Goal: Task Accomplishment & Management: Use online tool/utility

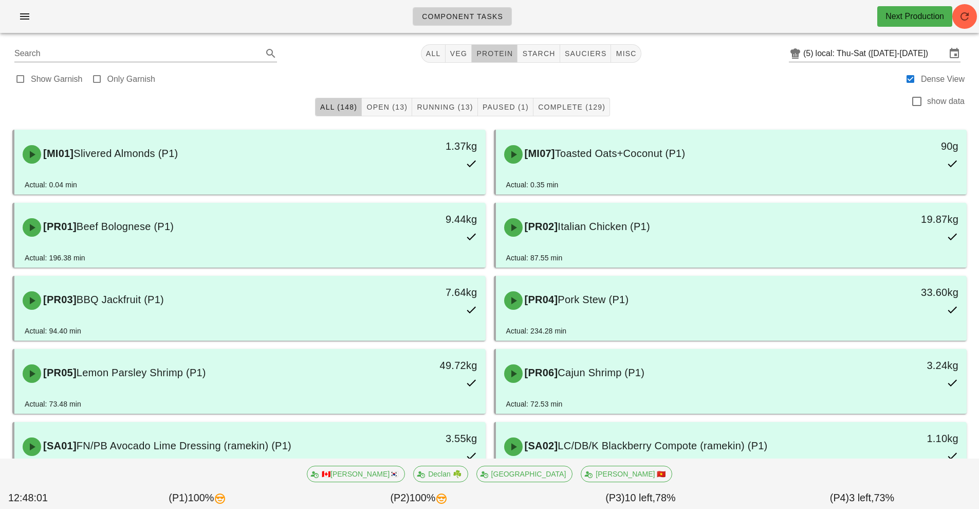
click at [493, 61] on button "protein" at bounding box center [495, 53] width 46 height 19
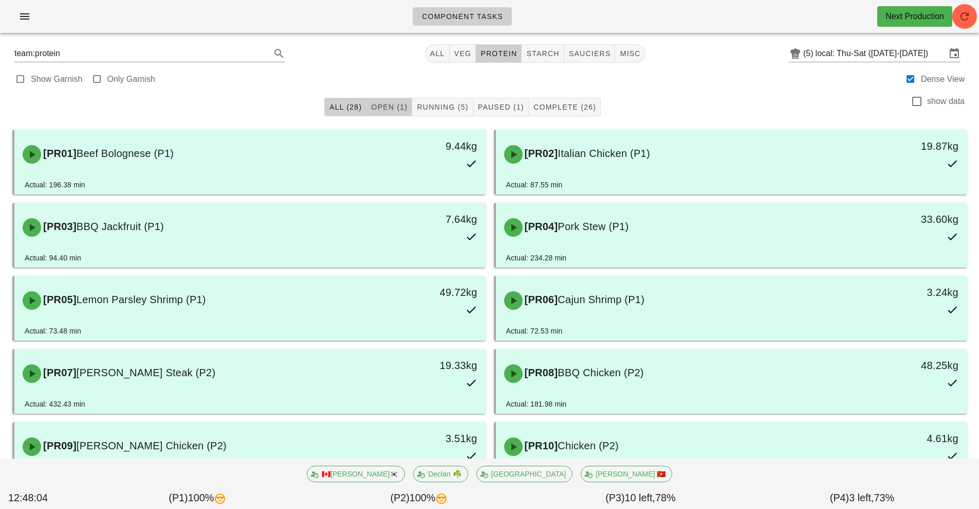
click at [389, 114] on button "Open (1)" at bounding box center [390, 107] width 46 height 19
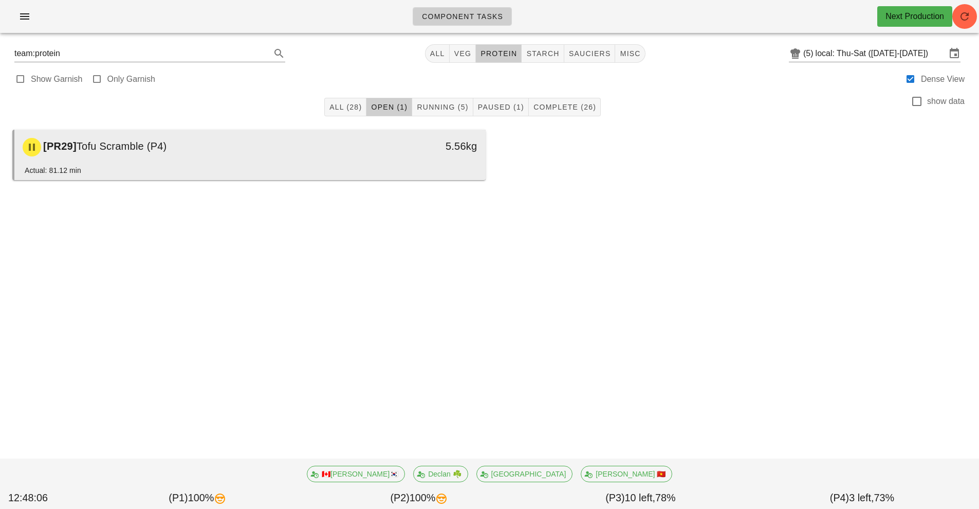
click at [304, 156] on div "[PR29] Tofu Scramble (P4)" at bounding box center [191, 147] width 350 height 31
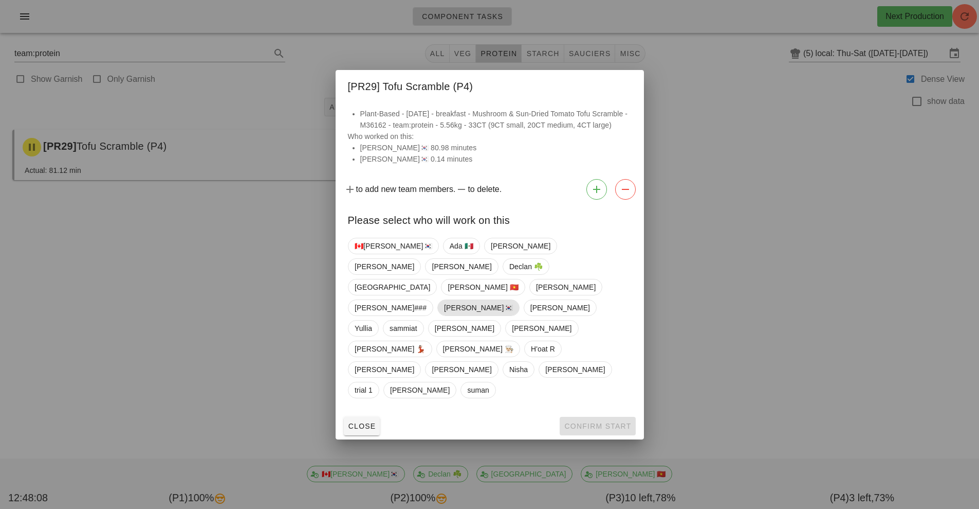
click at [513, 307] on span "[PERSON_NAME]🇰🇷" at bounding box center [478, 307] width 69 height 15
click at [608, 422] on span "Confirm Start" at bounding box center [597, 426] width 67 height 8
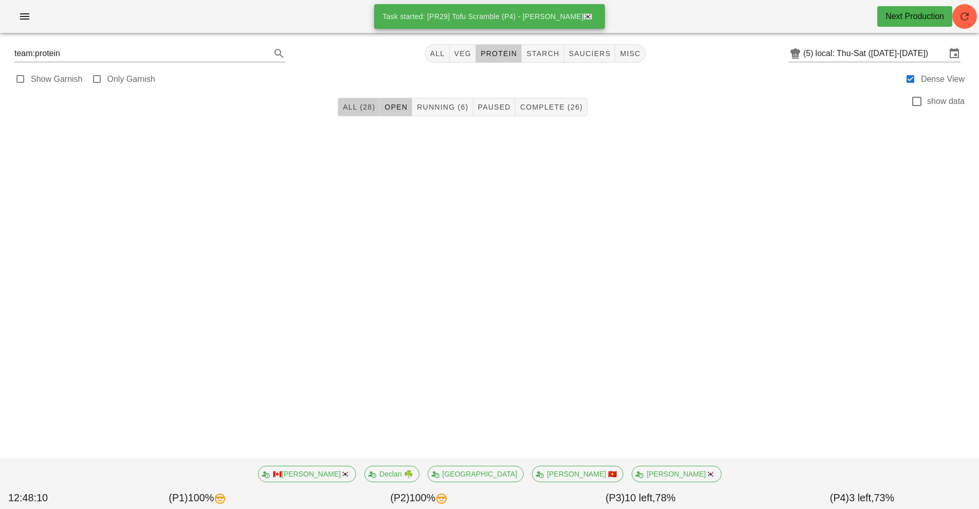
click at [363, 106] on span "All (28)" at bounding box center [358, 107] width 33 height 8
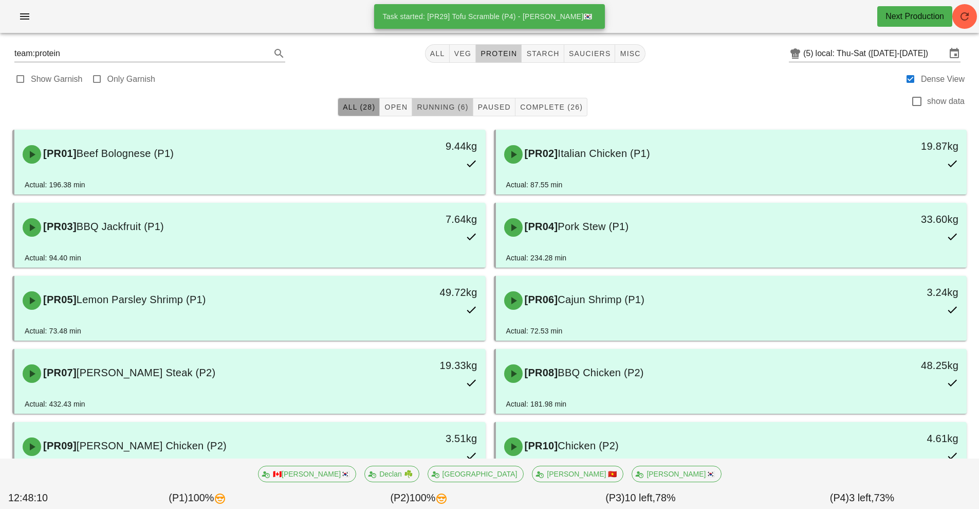
click at [450, 113] on button "Running (6)" at bounding box center [442, 107] width 61 height 19
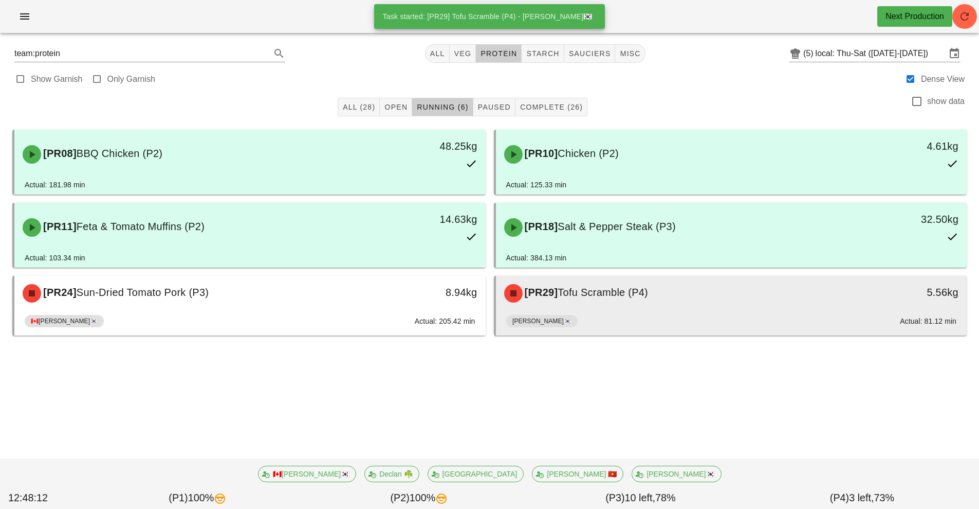
click at [663, 306] on div "[PR29] Tofu Scramble (P4)" at bounding box center [673, 293] width 350 height 31
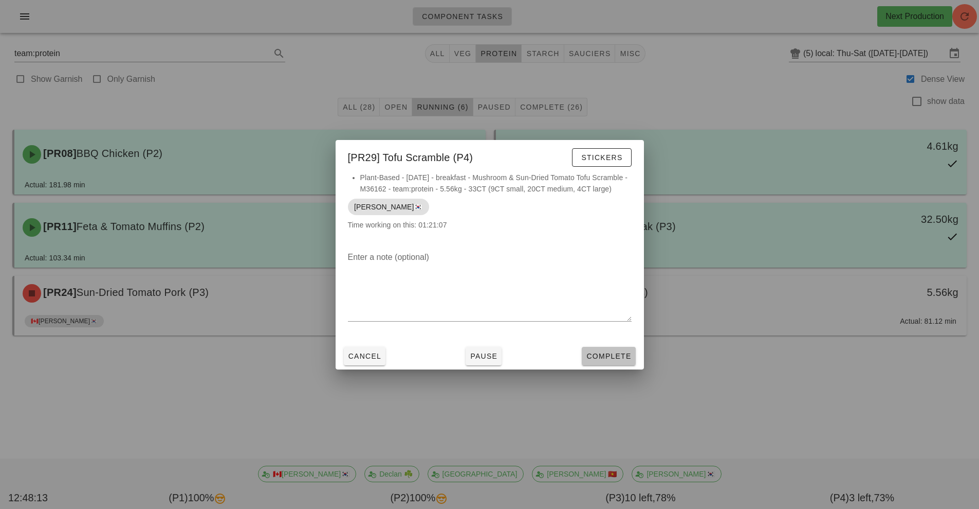
click at [623, 354] on span "Complete" at bounding box center [608, 356] width 45 height 8
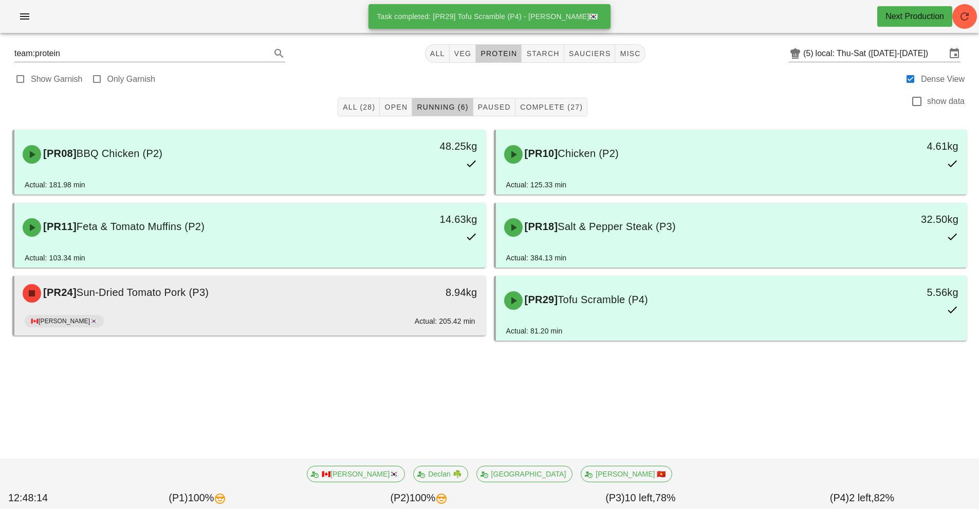
click at [321, 313] on div "🇨🇦[PERSON_NAME]🇰🇷 Actual: 205.42 min" at bounding box center [250, 323] width 451 height 25
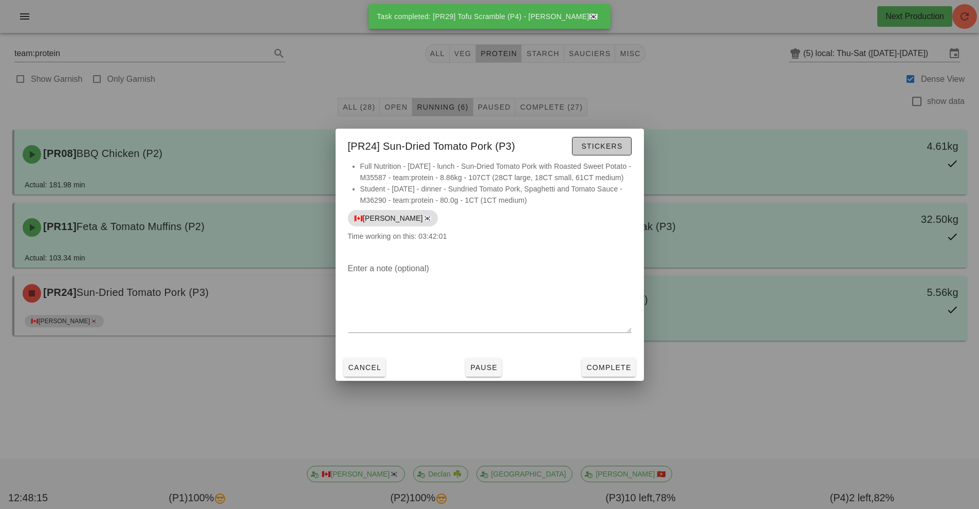
click at [604, 142] on span "Stickers" at bounding box center [602, 146] width 42 height 8
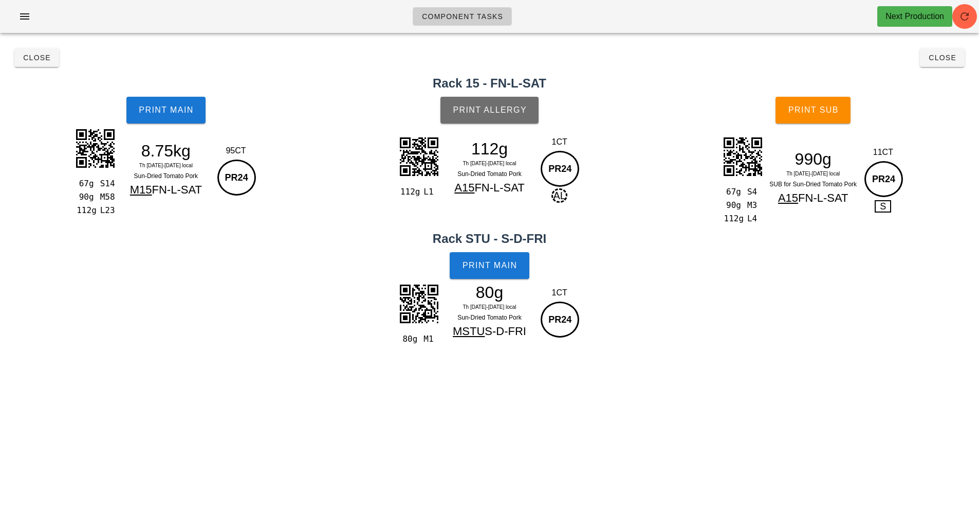
click at [521, 114] on span "Print Allergy" at bounding box center [489, 109] width 75 height 9
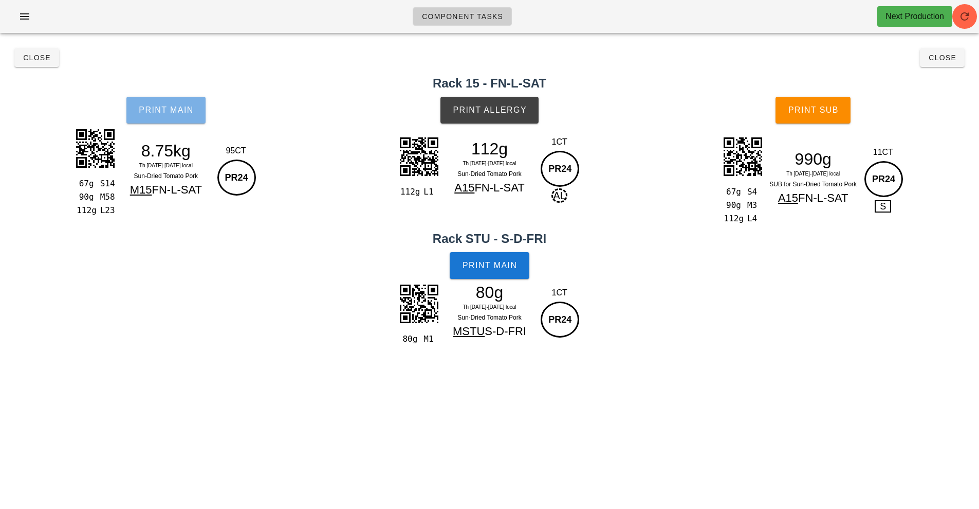
click at [171, 103] on button "Print Main" at bounding box center [165, 110] width 79 height 27
click at [155, 105] on span "Print Main" at bounding box center [166, 109] width 56 height 9
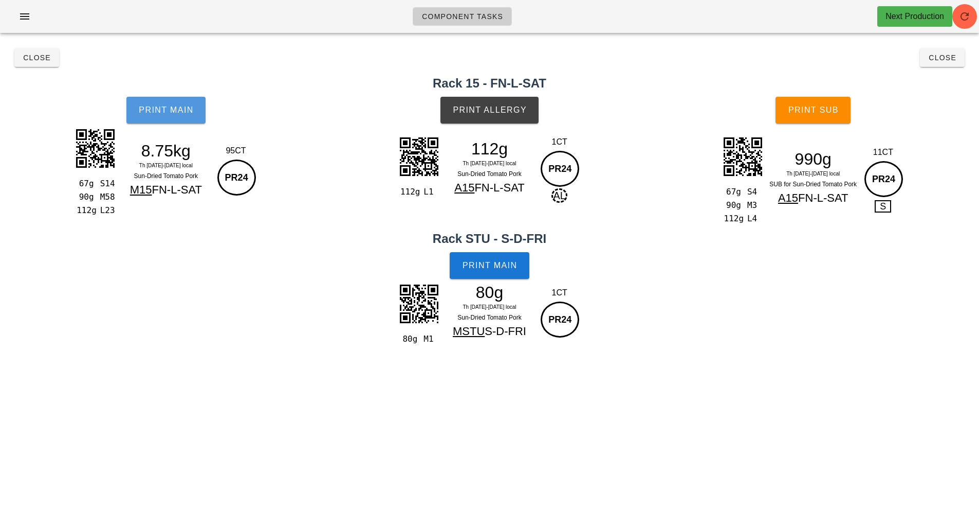
click at [155, 105] on span "Print Main" at bounding box center [166, 109] width 56 height 9
click at [160, 98] on button "Print Main" at bounding box center [165, 110] width 79 height 27
click at [173, 97] on button "Print Main" at bounding box center [165, 110] width 79 height 27
click at [934, 65] on button "Close" at bounding box center [942, 57] width 45 height 19
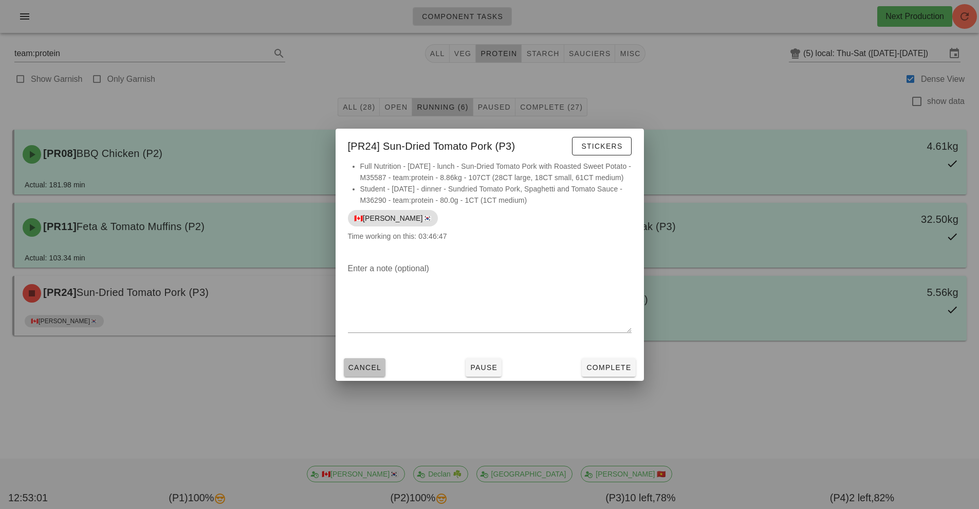
click at [360, 376] on button "Cancel" at bounding box center [365, 367] width 42 height 19
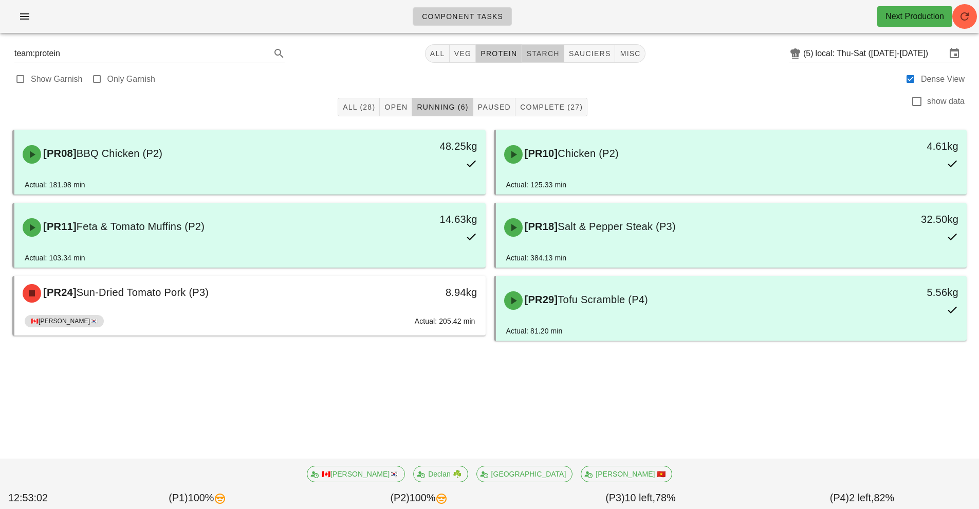
click at [546, 50] on span "starch" at bounding box center [542, 53] width 33 height 8
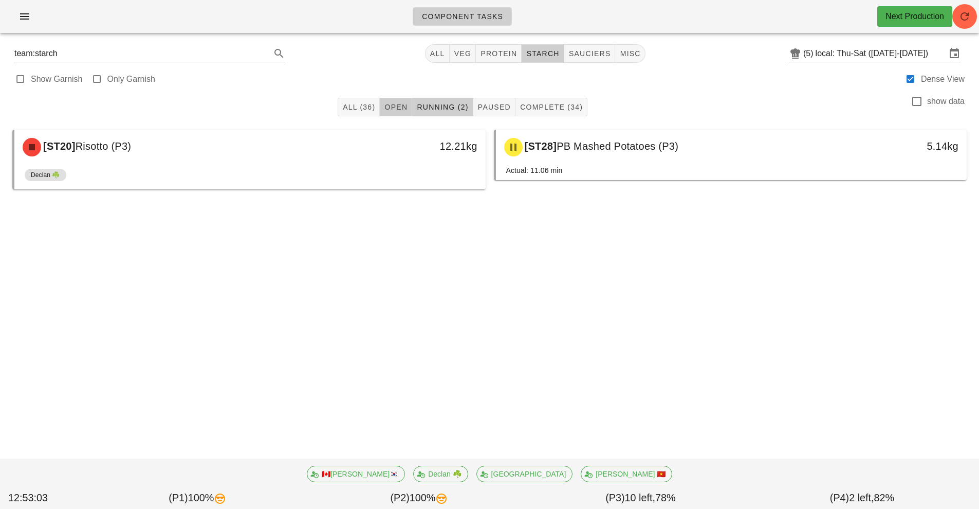
click at [387, 102] on button "Open" at bounding box center [396, 107] width 32 height 19
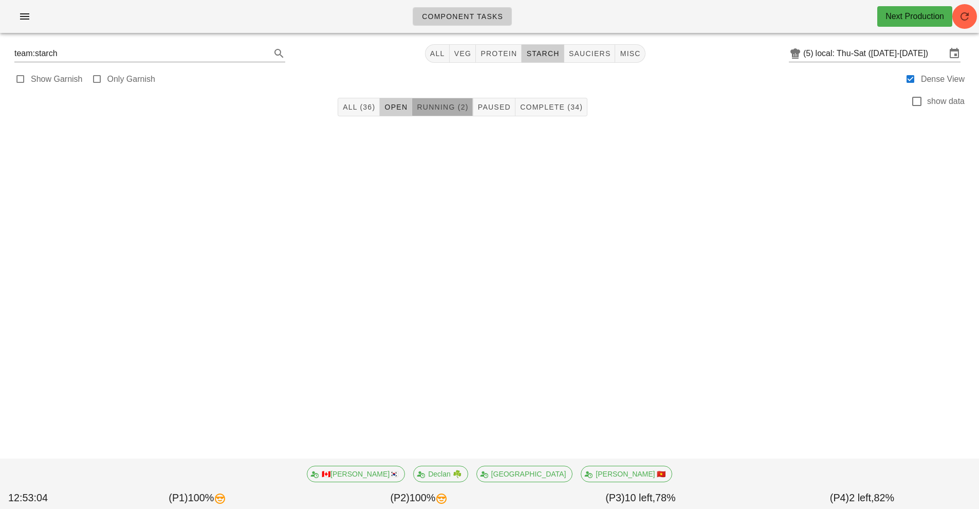
click at [442, 115] on button "Running (2)" at bounding box center [442, 107] width 61 height 19
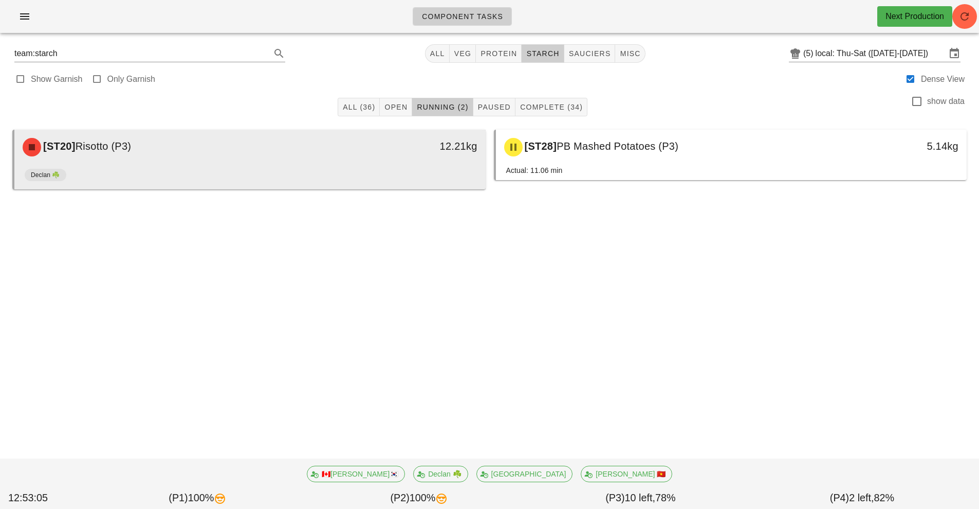
click at [385, 168] on div "Declan ☘️" at bounding box center [250, 177] width 451 height 25
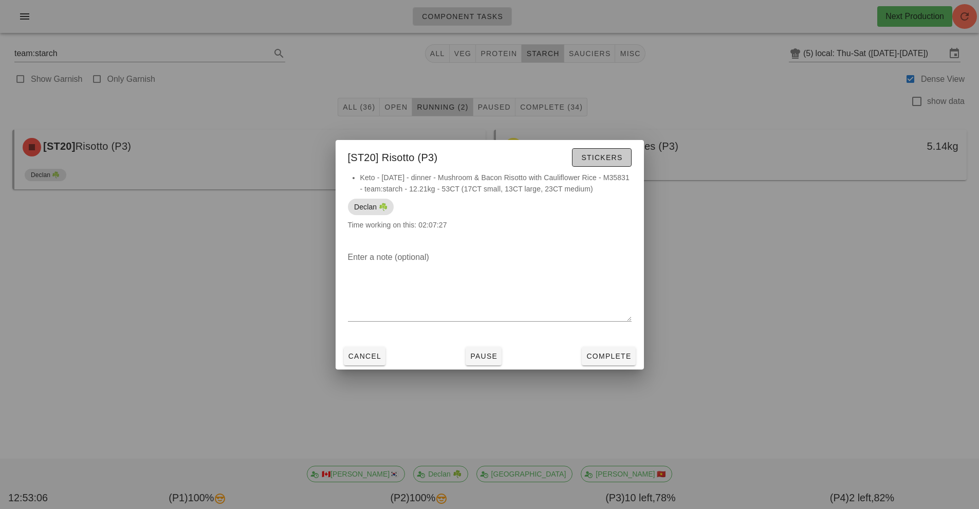
click at [596, 156] on span "Stickers" at bounding box center [602, 157] width 42 height 8
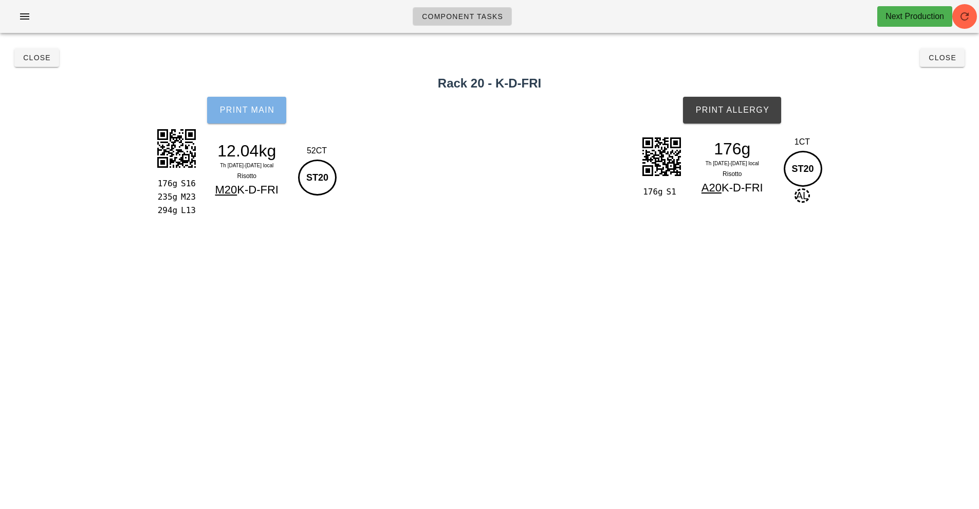
click at [268, 119] on button "Print Main" at bounding box center [246, 110] width 79 height 27
click at [278, 112] on button "Print Main" at bounding box center [246, 110] width 79 height 27
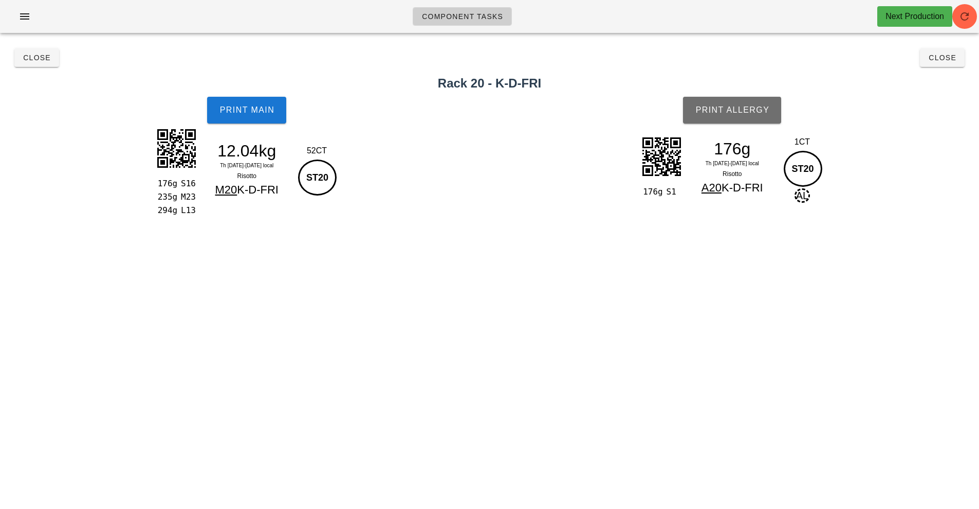
click at [726, 118] on button "Print Allergy" at bounding box center [732, 110] width 98 height 27
click at [936, 56] on span "Close" at bounding box center [943, 57] width 28 height 8
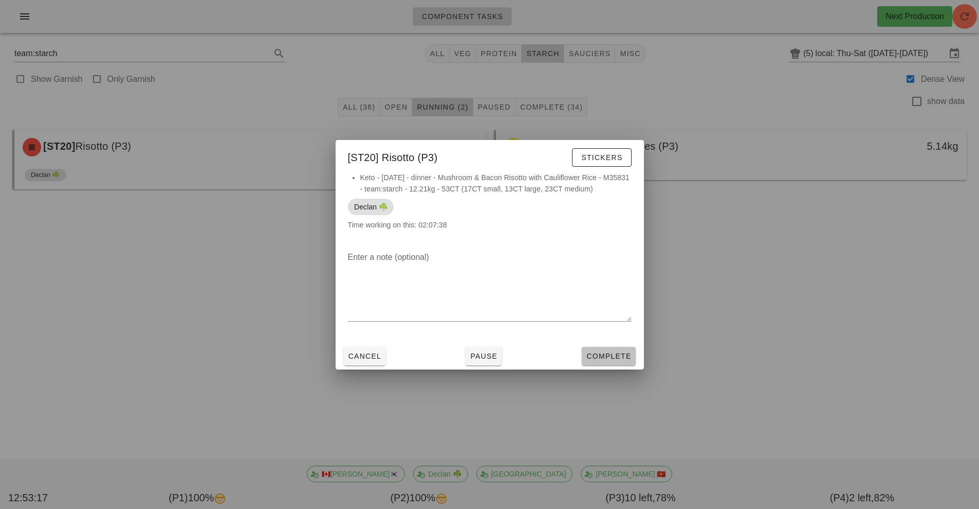
click at [608, 364] on button "Complete" at bounding box center [608, 356] width 53 height 19
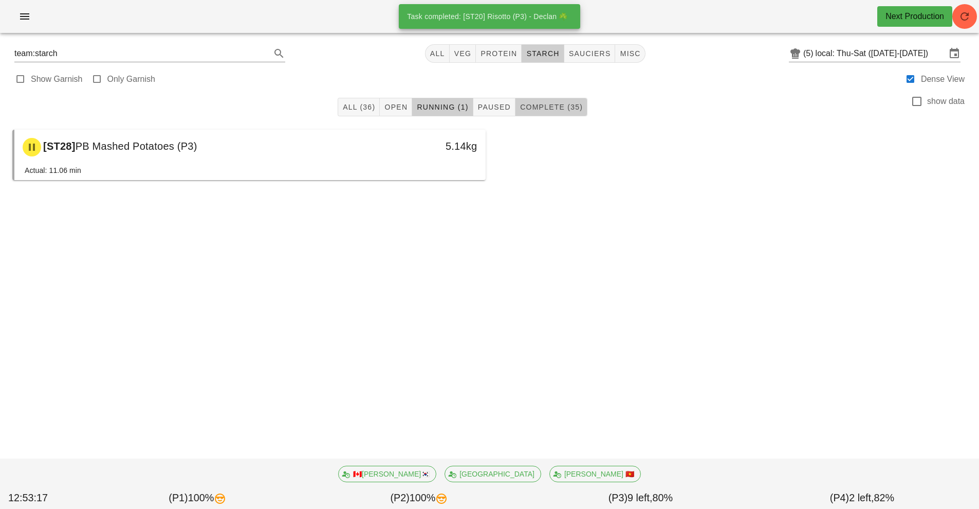
click at [558, 116] on button "Complete (35)" at bounding box center [552, 107] width 72 height 19
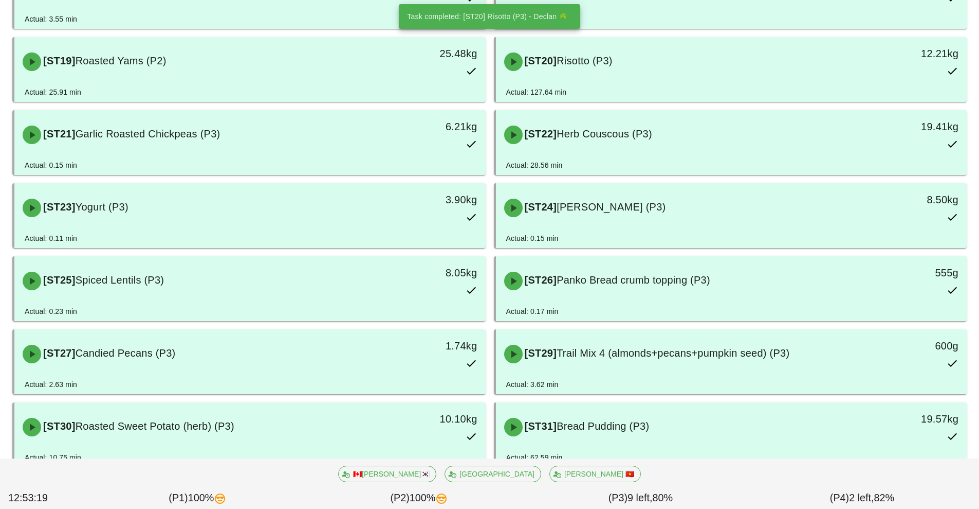
scroll to position [1001, 0]
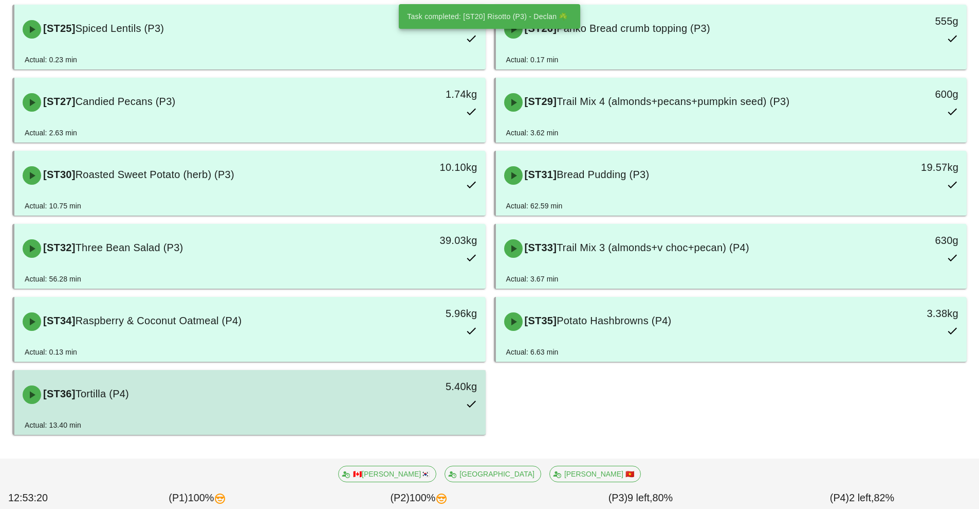
click at [389, 404] on div "5.40kg" at bounding box center [425, 394] width 117 height 45
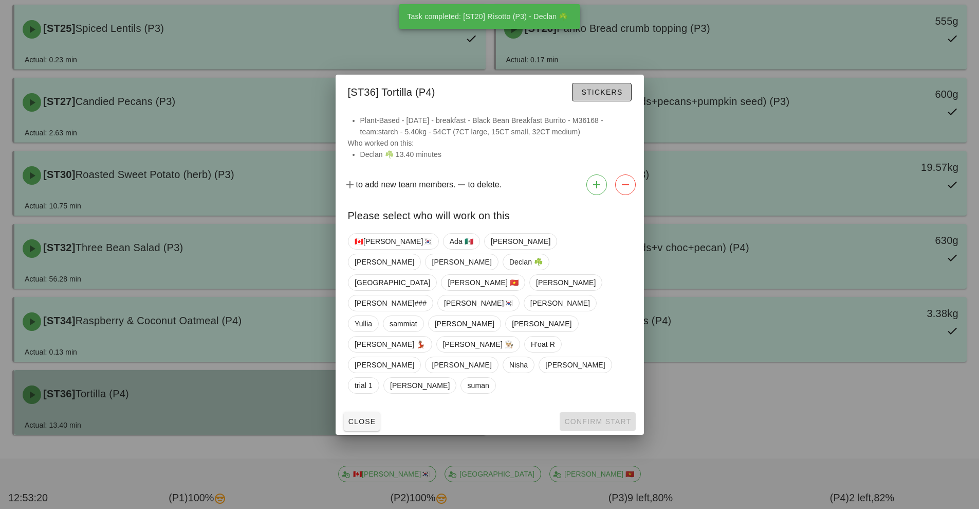
click at [606, 96] on span "Stickers" at bounding box center [602, 92] width 42 height 8
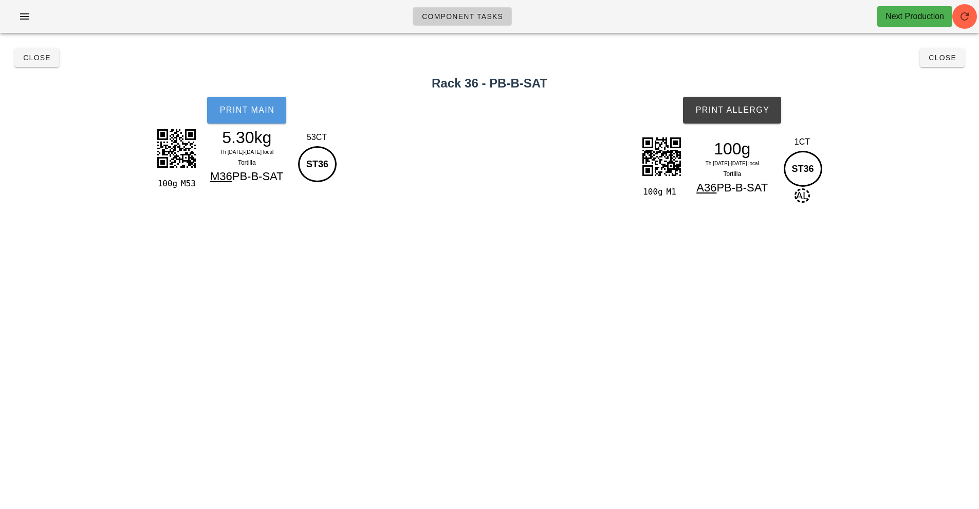
click at [247, 118] on button "Print Main" at bounding box center [246, 110] width 79 height 27
click at [762, 105] on button "Print Allergy" at bounding box center [732, 110] width 98 height 27
click at [941, 60] on span "Close" at bounding box center [943, 57] width 28 height 8
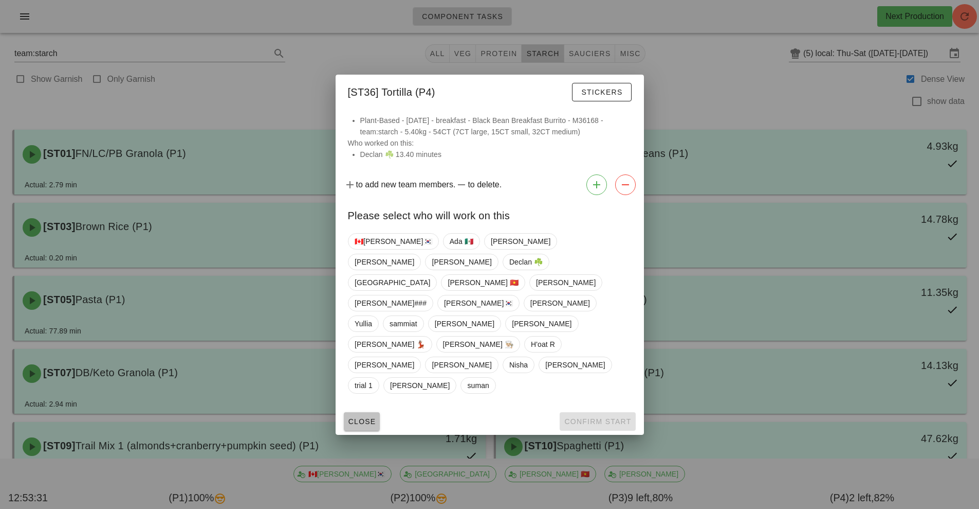
click at [362, 412] on button "Close" at bounding box center [362, 421] width 37 height 19
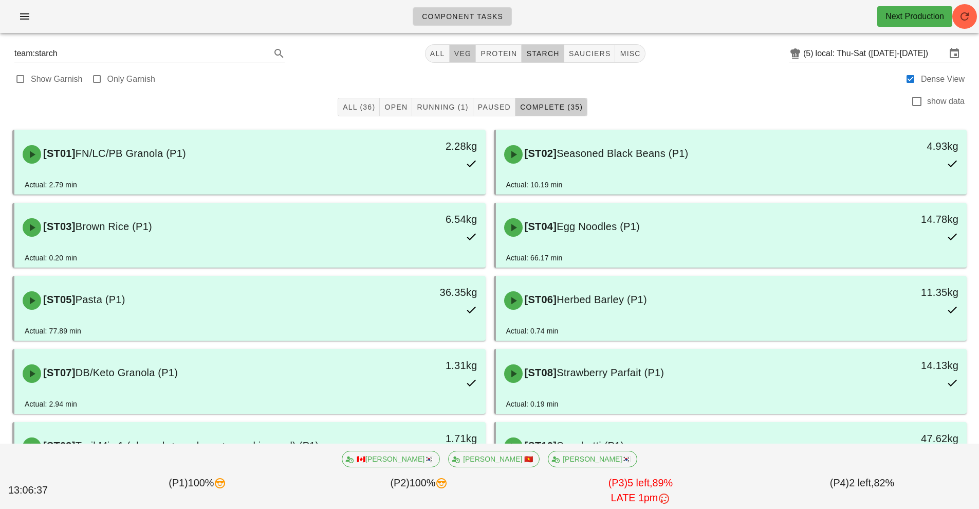
click at [468, 57] on span "veg" at bounding box center [463, 53] width 18 height 8
type input "team:veg"
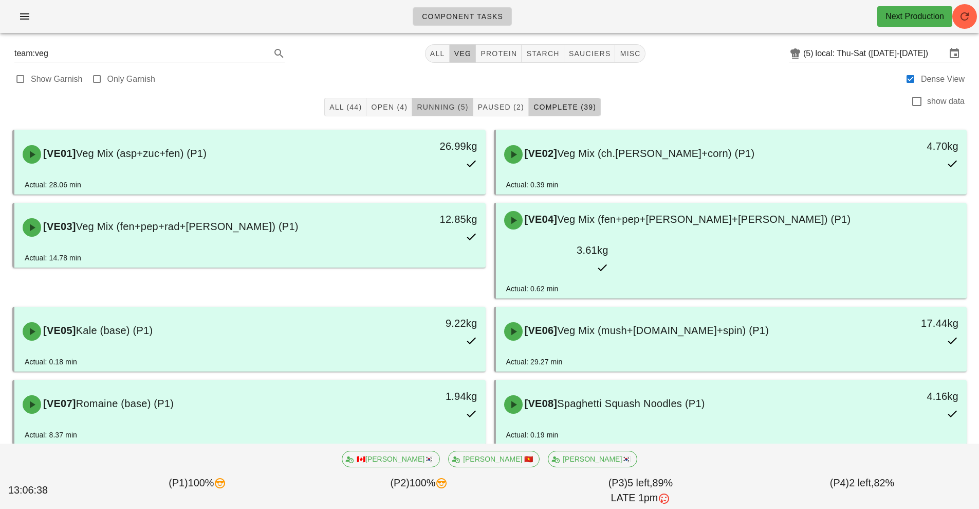
click at [440, 107] on span "Running (5)" at bounding box center [442, 107] width 52 height 8
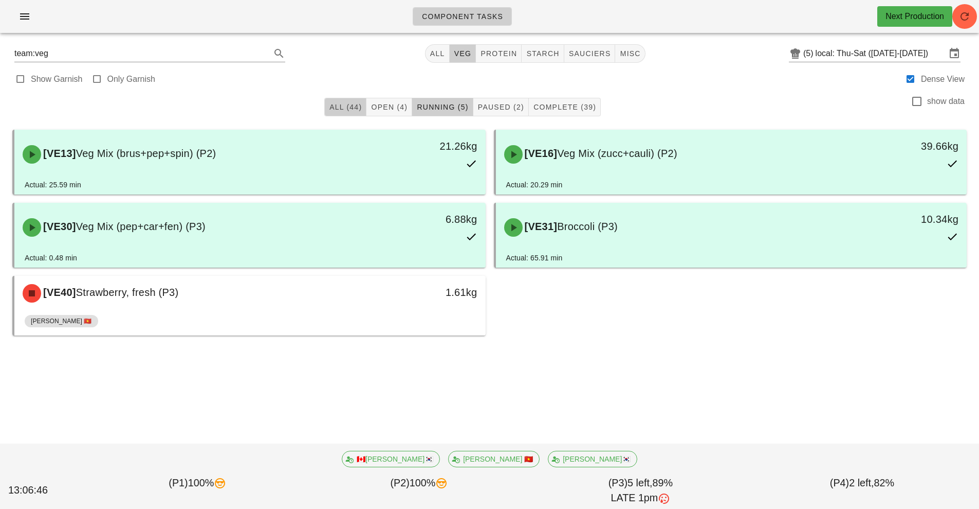
click at [353, 101] on button "All (44)" at bounding box center [345, 107] width 42 height 19
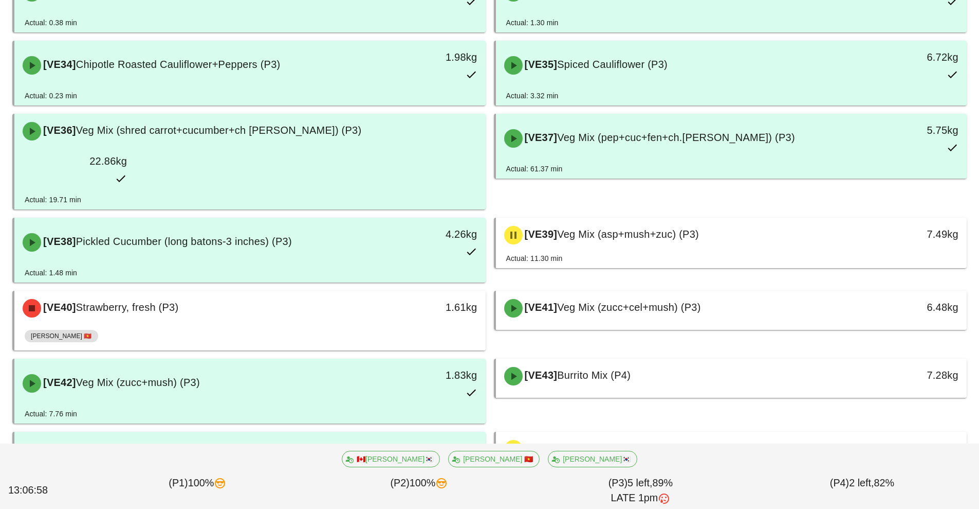
scroll to position [1287, 0]
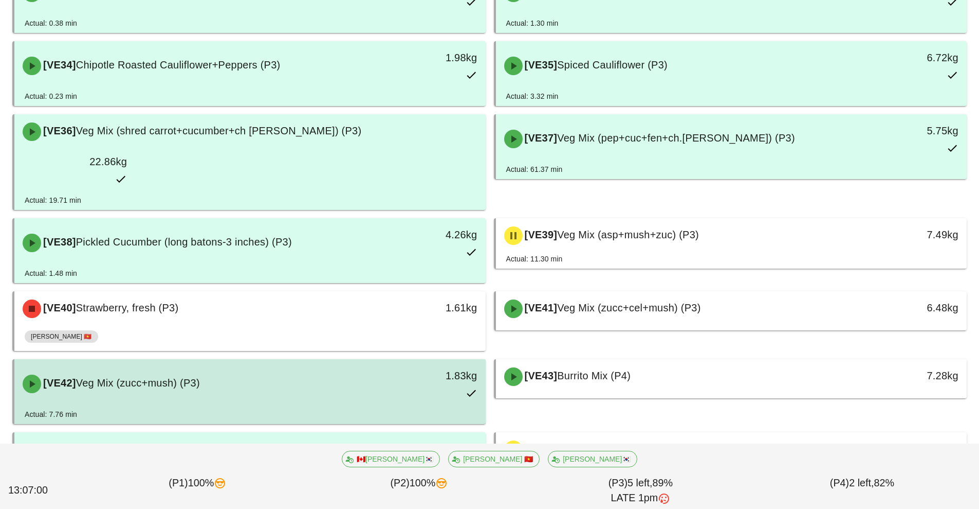
click at [332, 368] on div "[VE42] Veg Mix (zucc+mush) (P3)" at bounding box center [191, 383] width 350 height 31
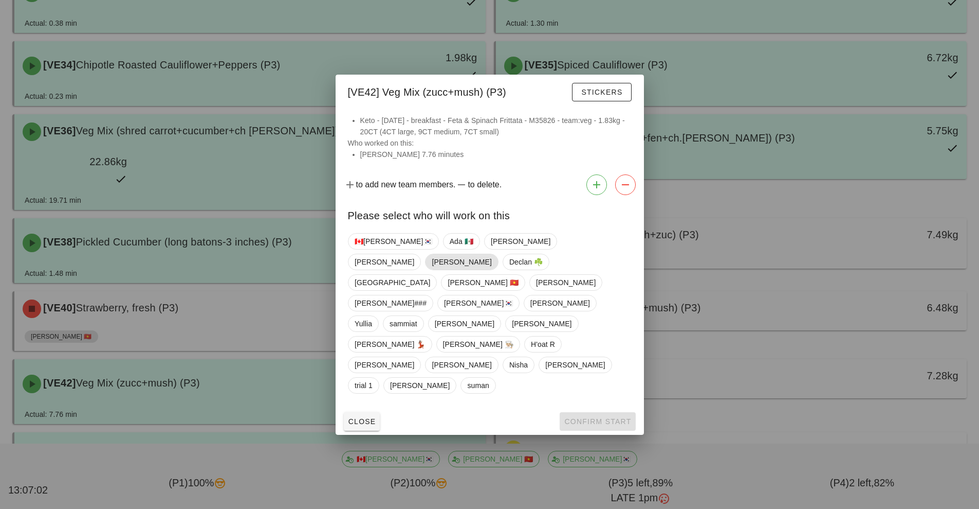
click at [492, 269] on span "[PERSON_NAME]" at bounding box center [462, 261] width 60 height 15
click at [592, 417] on span "Confirm Start" at bounding box center [597, 421] width 67 height 8
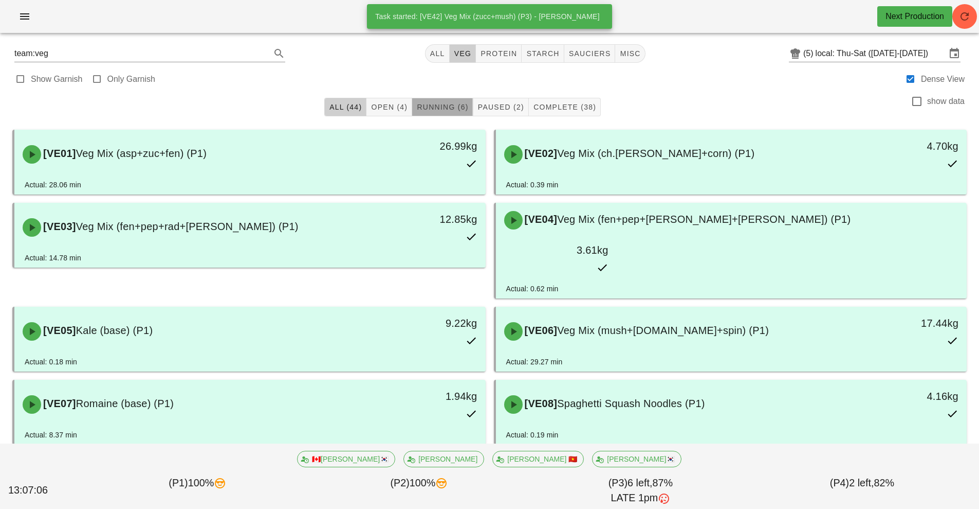
click at [452, 103] on span "Running (6)" at bounding box center [442, 107] width 52 height 8
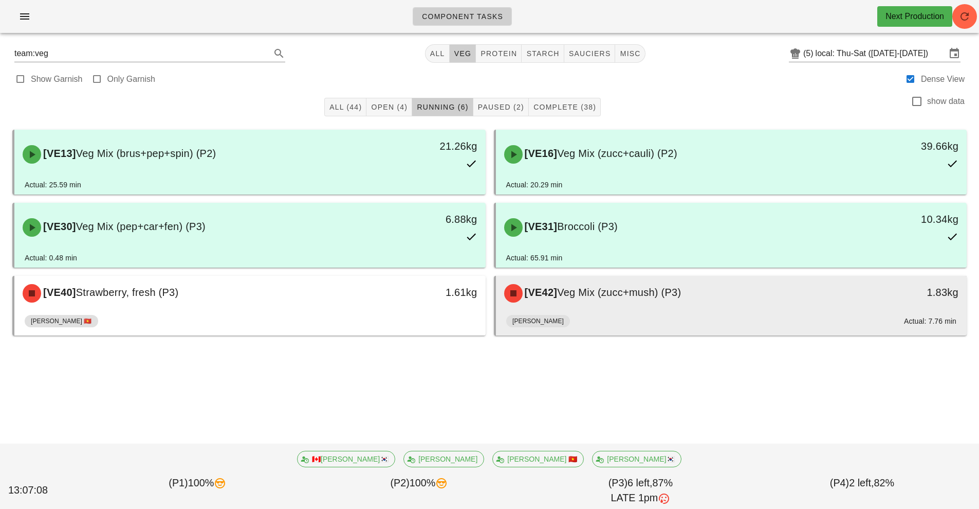
click at [648, 307] on div "[VE42] Veg Mix (zucc+mush) (P3)" at bounding box center [673, 293] width 350 height 31
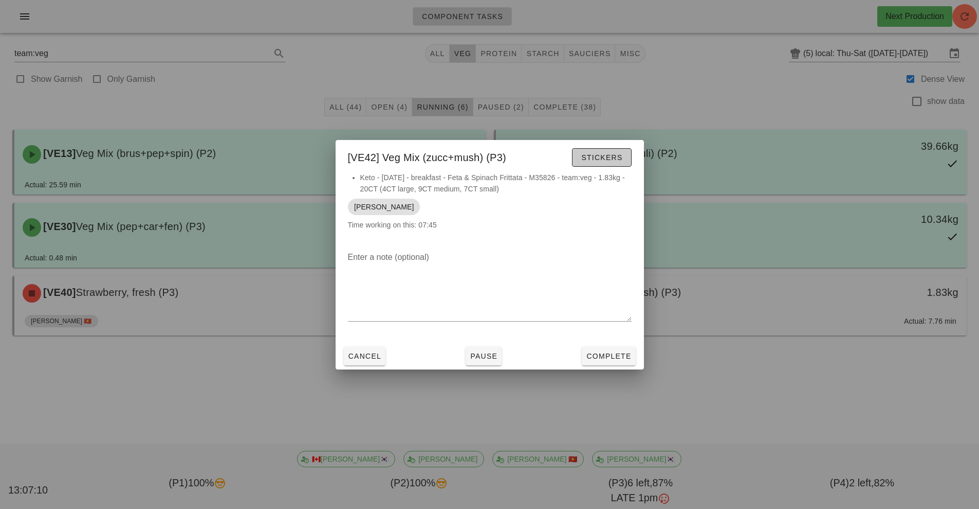
click at [610, 155] on span "Stickers" at bounding box center [602, 157] width 42 height 8
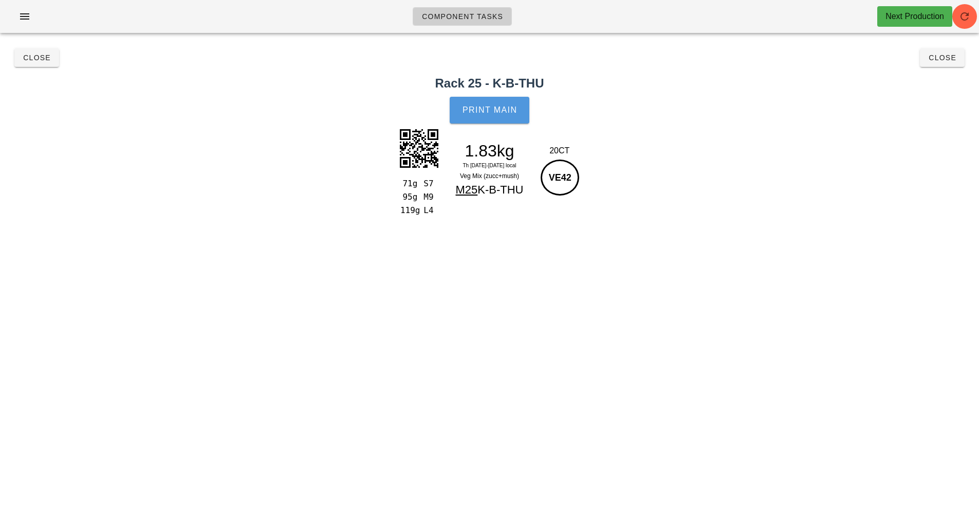
click at [504, 107] on span "Print Main" at bounding box center [490, 109] width 56 height 9
click at [40, 54] on span "Close" at bounding box center [37, 57] width 28 height 8
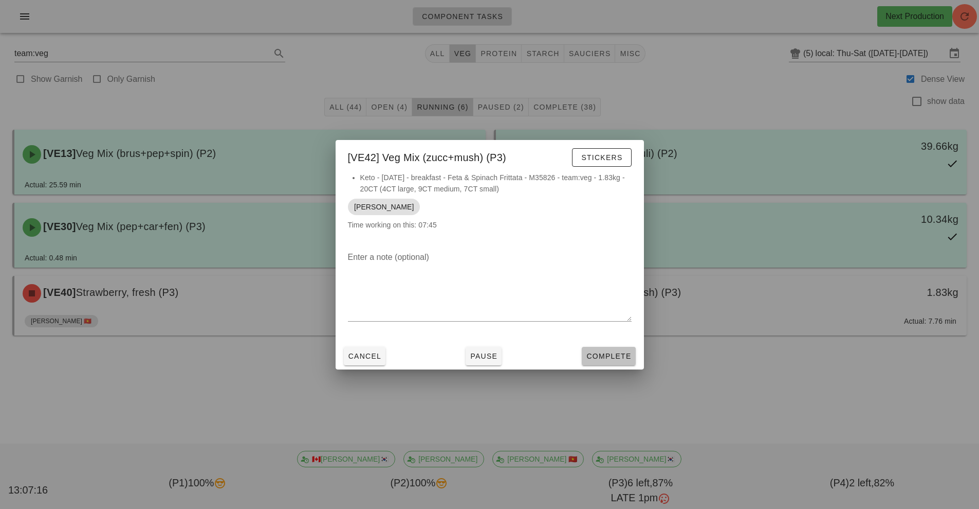
click at [605, 357] on span "Complete" at bounding box center [608, 356] width 45 height 8
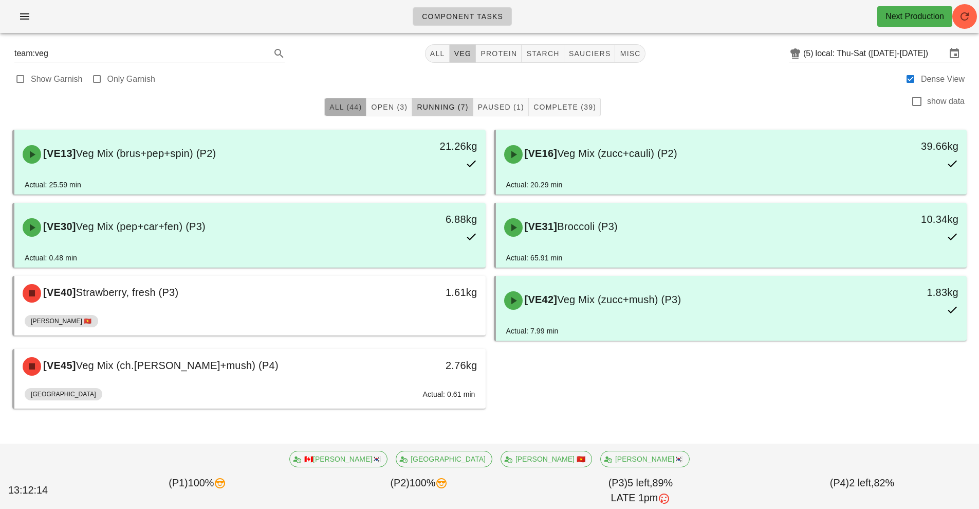
click at [340, 106] on span "All (44)" at bounding box center [345, 107] width 33 height 8
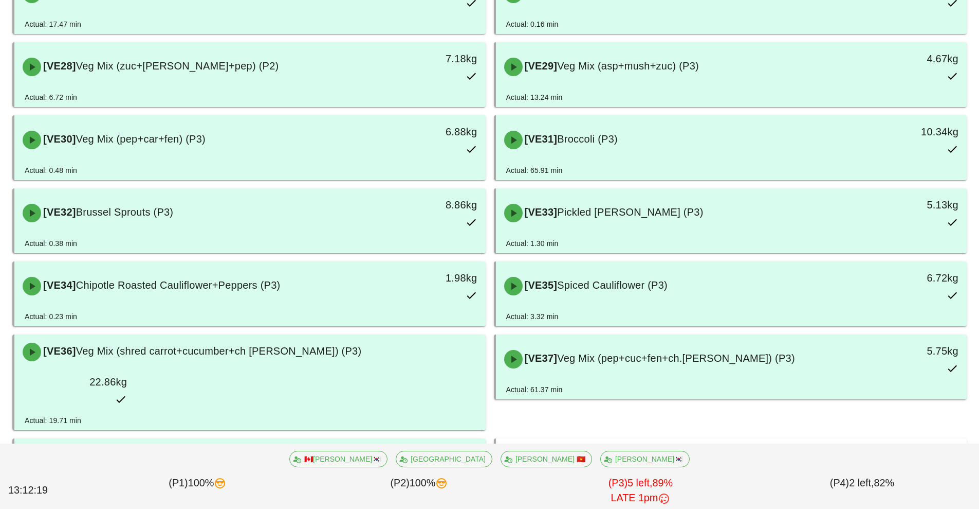
scroll to position [1069, 0]
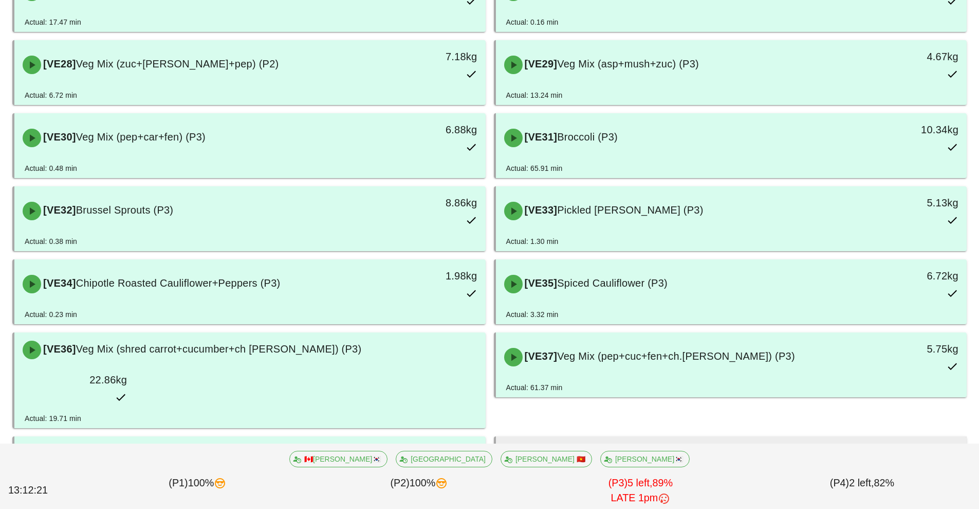
click at [666, 438] on div "[VE39] Veg Mix (asp+mush+zuc) (P3)" at bounding box center [673, 453] width 350 height 31
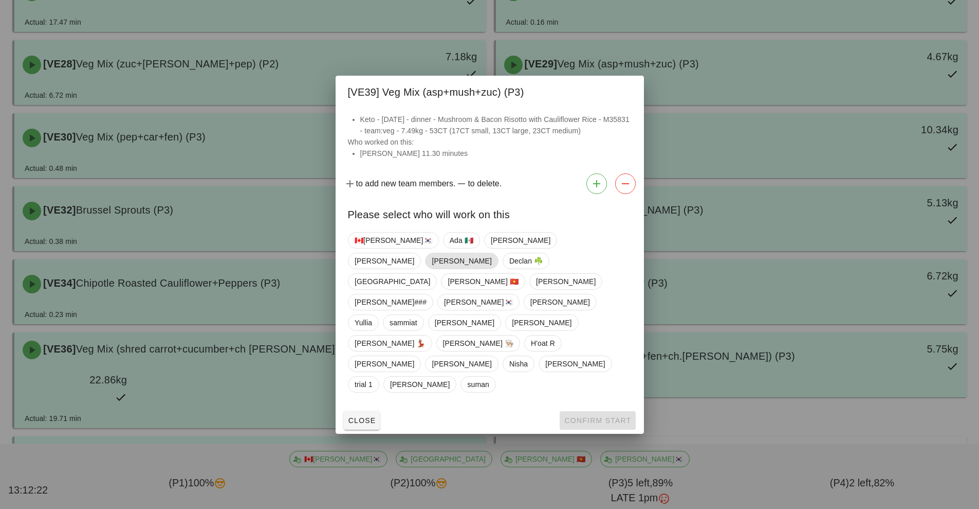
click at [492, 268] on span "[PERSON_NAME]" at bounding box center [462, 260] width 60 height 15
click at [597, 416] on span "Confirm Start" at bounding box center [597, 420] width 67 height 8
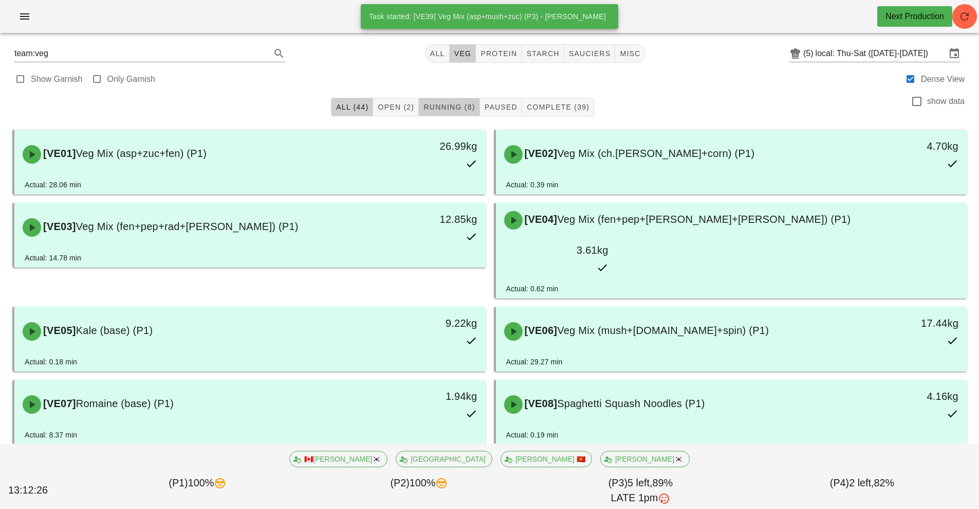
click at [451, 105] on span "Running (8)" at bounding box center [449, 107] width 52 height 8
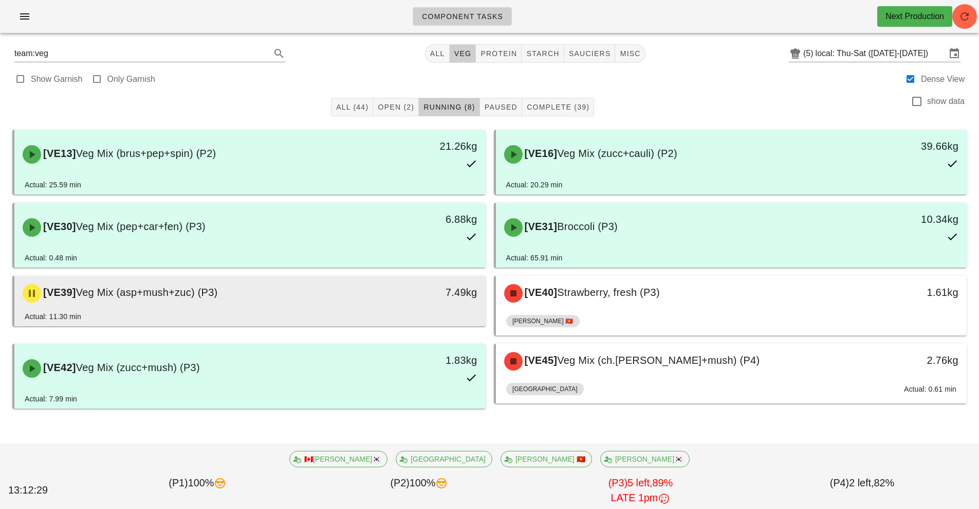
click at [404, 297] on div "7.49kg" at bounding box center [425, 292] width 104 height 16
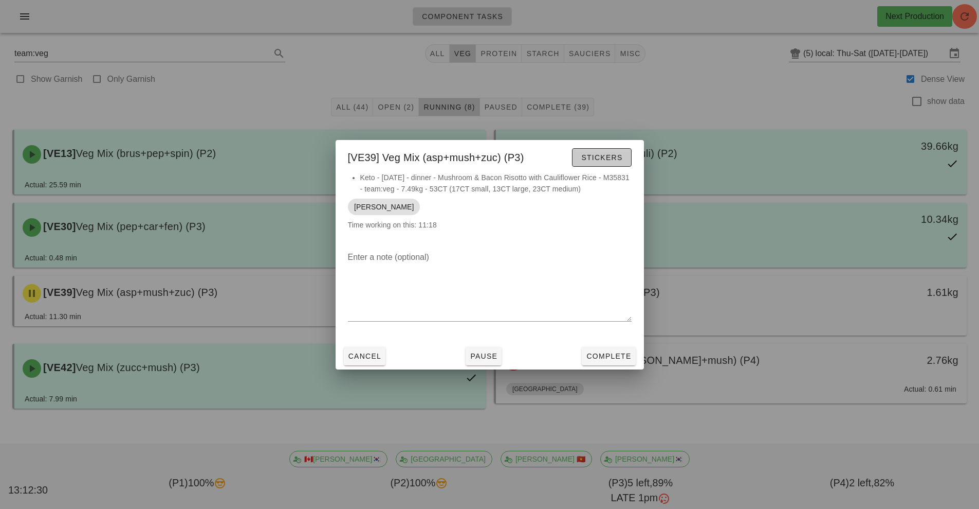
click at [605, 158] on span "Stickers" at bounding box center [602, 157] width 42 height 8
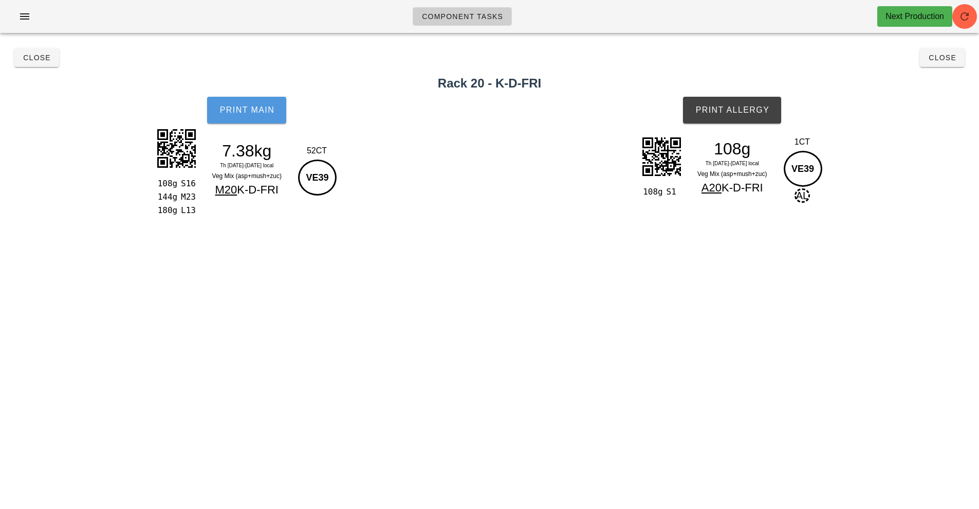
click at [255, 106] on span "Print Main" at bounding box center [247, 109] width 56 height 9
click at [734, 109] on span "Print Allergy" at bounding box center [732, 109] width 75 height 9
click at [32, 66] on button "Close" at bounding box center [36, 57] width 45 height 19
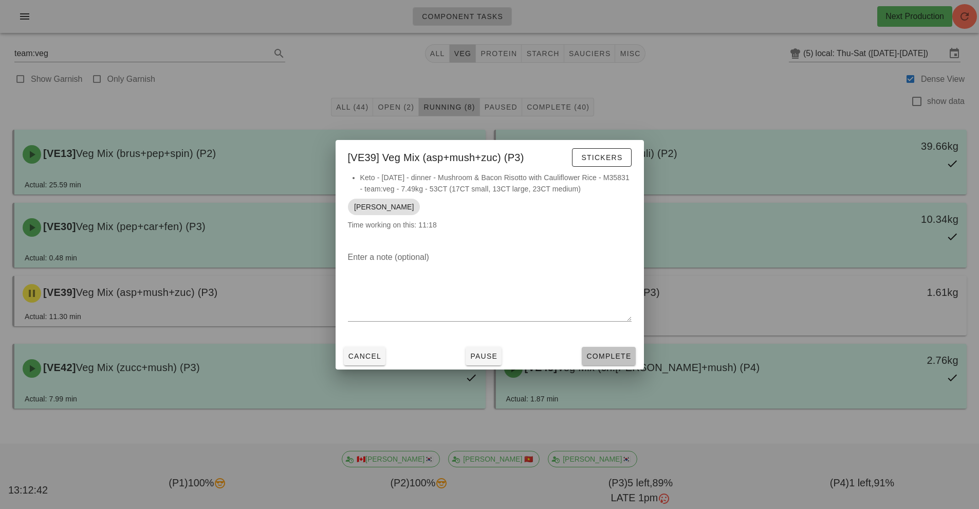
click at [594, 357] on span "Complete" at bounding box center [608, 356] width 45 height 8
